Goal: Task Accomplishment & Management: Use online tool/utility

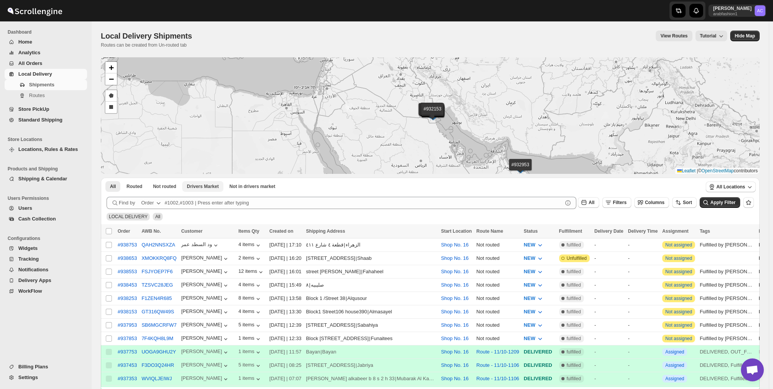
scroll to position [545, 0]
click at [108, 335] on input "Select shipment" at bounding box center [109, 338] width 6 height 6
checkbox input "true"
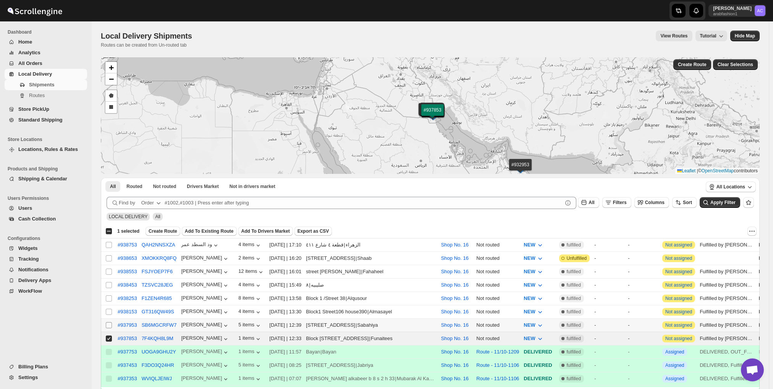
click at [108, 324] on input "Select shipment" at bounding box center [109, 325] width 6 height 6
checkbox input "true"
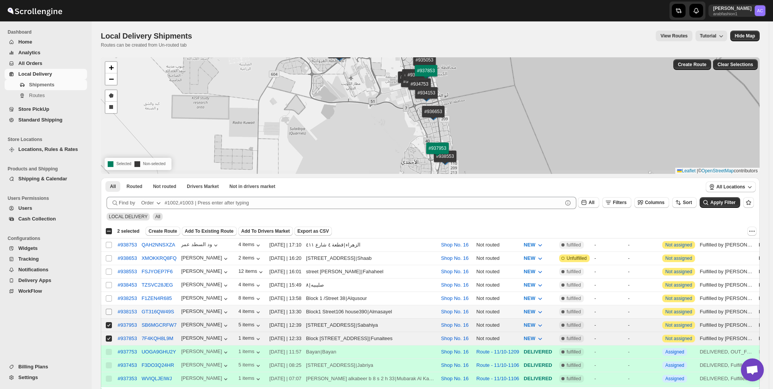
click at [108, 311] on input "Select shipment" at bounding box center [109, 311] width 6 height 6
checkbox input "true"
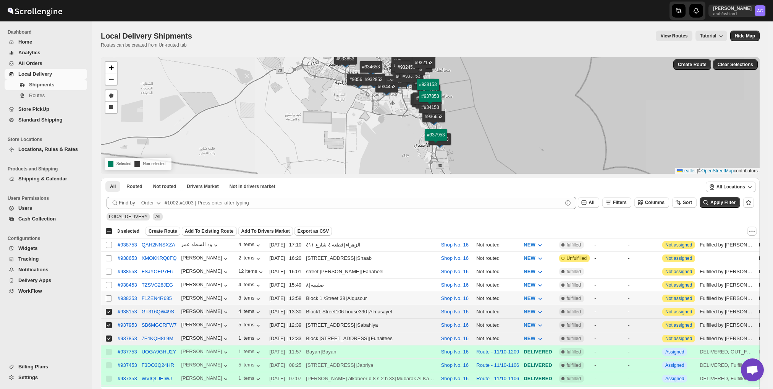
click at [108, 299] on span at bounding box center [108, 298] width 7 height 7
click at [108, 299] on input "Select shipment" at bounding box center [109, 298] width 6 height 6
click at [111, 295] on input "Select shipment" at bounding box center [109, 298] width 6 height 6
checkbox input "true"
click at [110, 284] on input "Select shipment" at bounding box center [109, 285] width 6 height 6
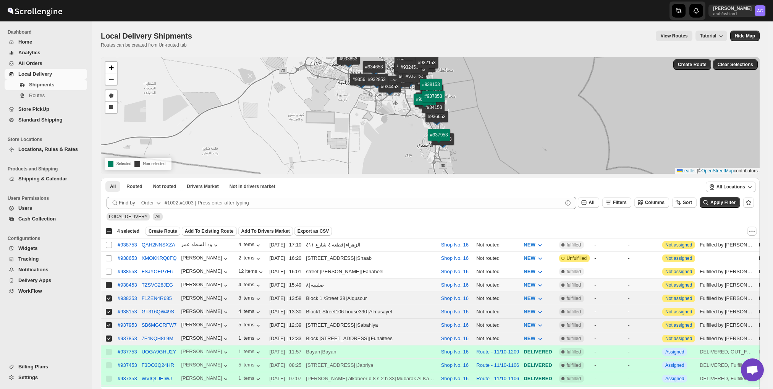
checkbox input "true"
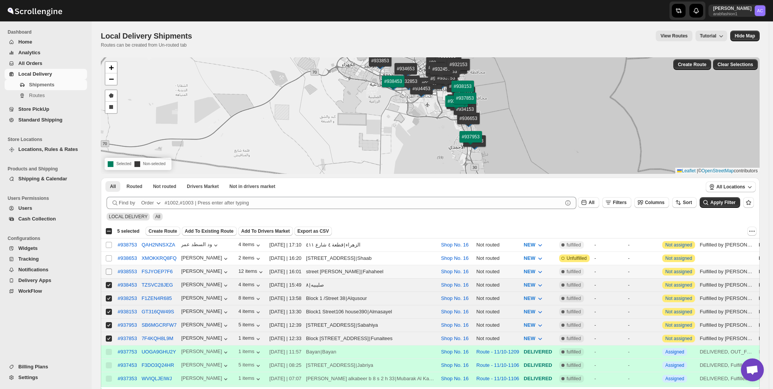
click at [110, 271] on input "Select shipment" at bounding box center [109, 271] width 6 height 6
checkbox input "true"
click at [110, 257] on input "Select shipment" at bounding box center [109, 258] width 6 height 6
checkbox input "true"
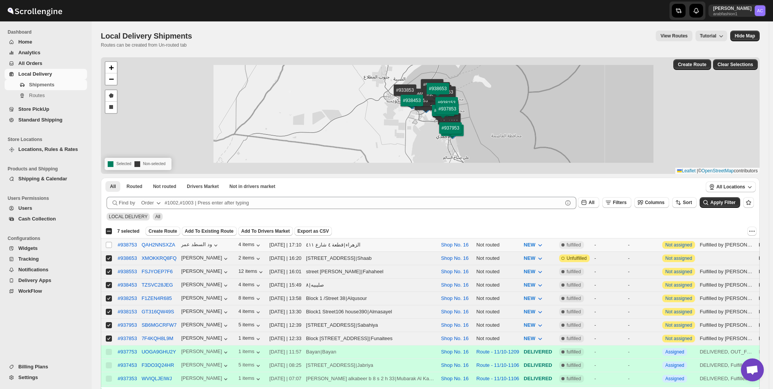
click at [110, 249] on td "Select shipment" at bounding box center [108, 244] width 15 height 13
checkbox input "true"
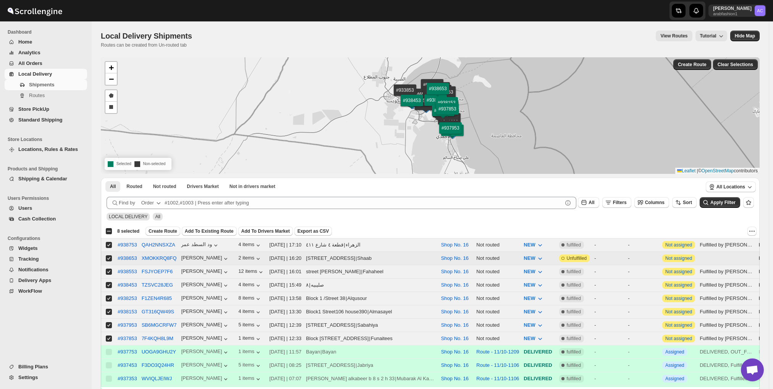
click at [110, 260] on input "Select shipment" at bounding box center [109, 258] width 6 height 6
checkbox input "false"
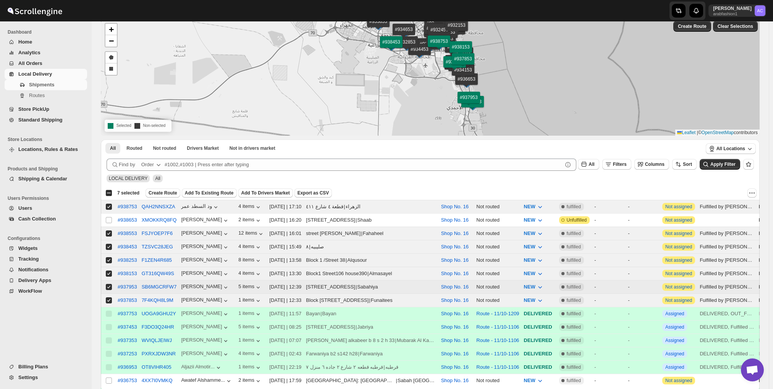
scroll to position [76, 0]
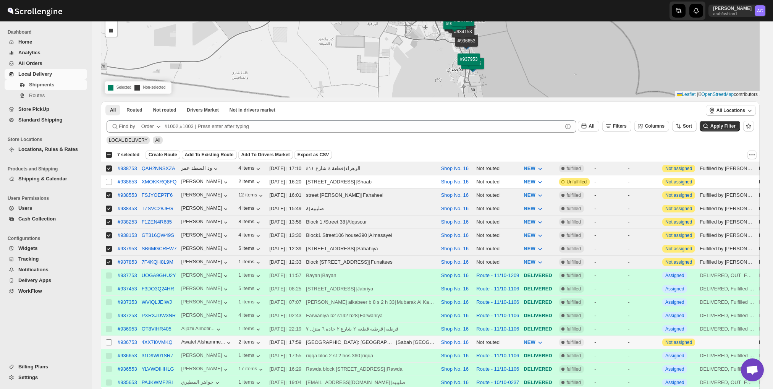
click at [108, 339] on input "Select shipment" at bounding box center [109, 342] width 6 height 6
checkbox input "true"
click at [163, 155] on span "Create Route" at bounding box center [162, 155] width 29 height 6
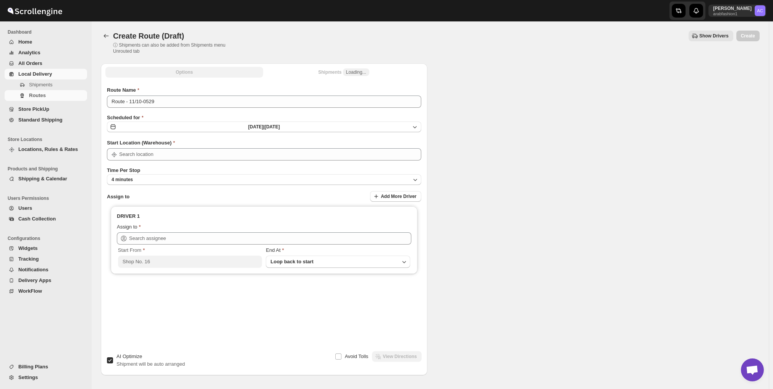
type input "Shop No. 16"
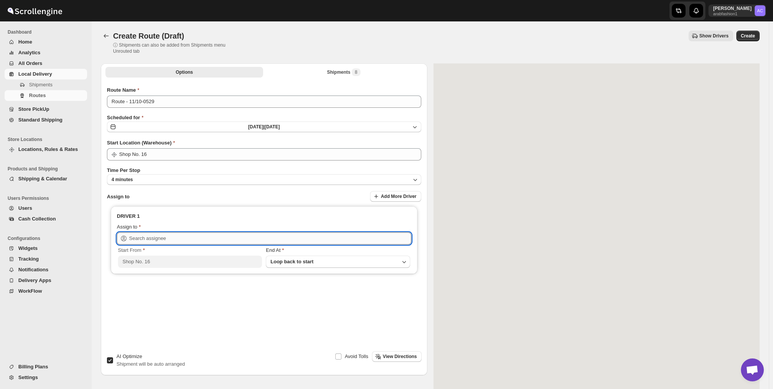
click at [180, 237] on input "text" at bounding box center [270, 238] width 282 height 12
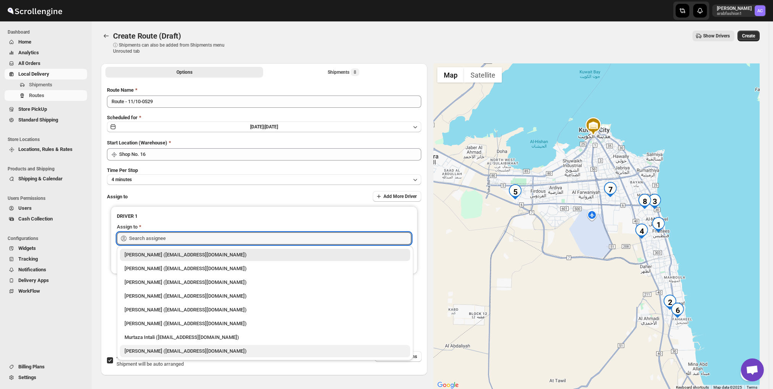
click at [162, 350] on div "[PERSON_NAME] ([EMAIL_ADDRESS][DOMAIN_NAME])" at bounding box center [264, 351] width 281 height 8
type input "[PERSON_NAME] ([EMAIL_ADDRESS][DOMAIN_NAME])"
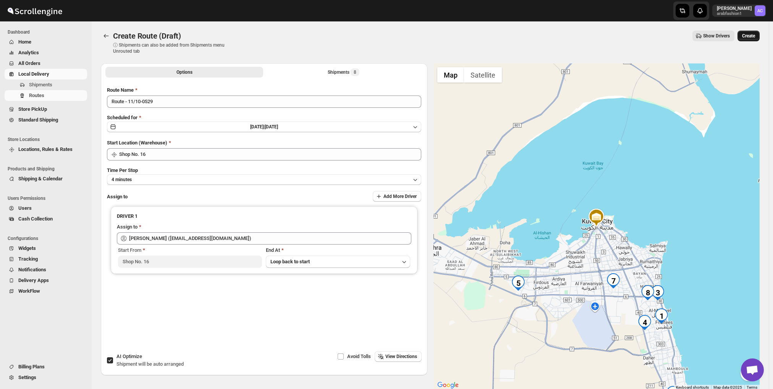
click at [753, 37] on span "Create" at bounding box center [748, 36] width 13 height 6
